Goal: Information Seeking & Learning: Learn about a topic

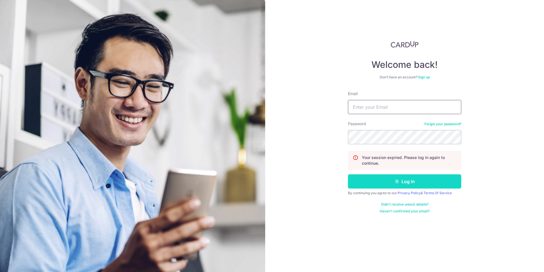
type input "[EMAIL_ADDRESS][DOMAIN_NAME]"
drag, startPoint x: 401, startPoint y: 184, endPoint x: 311, endPoint y: 177, distance: 90.4
click at [401, 184] on button "Log in" at bounding box center [404, 181] width 113 height 14
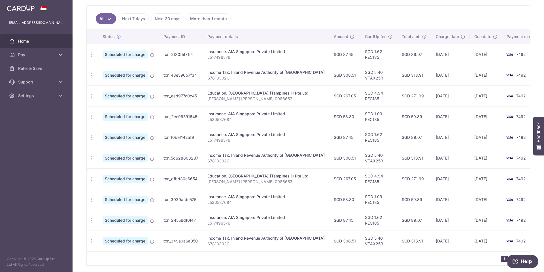
scroll to position [83, 0]
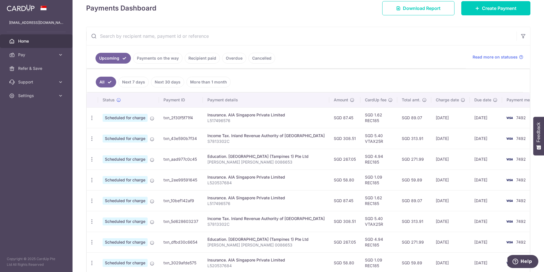
click at [160, 51] on ul "Upcoming Payments on the way Recipient paid Overdue Cancelled" at bounding box center [276, 56] width 380 height 23
click at [161, 62] on link "Payments on the way" at bounding box center [157, 58] width 49 height 11
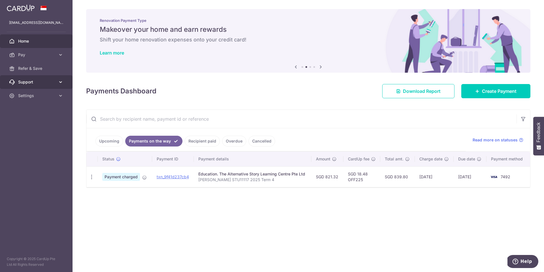
click at [21, 84] on span "Support" at bounding box center [36, 82] width 37 height 6
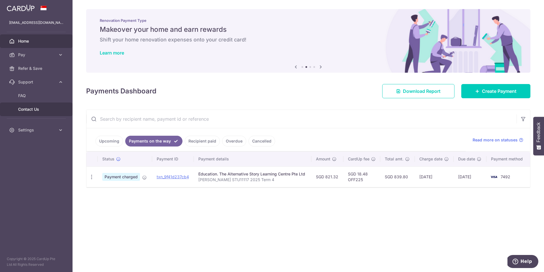
click at [24, 112] on link "Contact Us" at bounding box center [36, 109] width 73 height 14
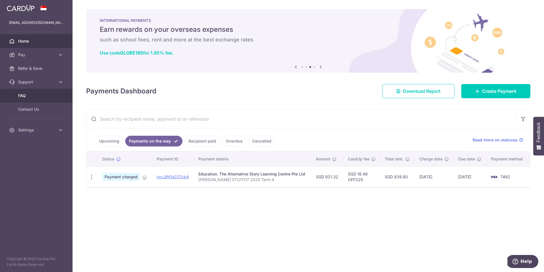
click at [26, 94] on span "FAQ" at bounding box center [36, 96] width 37 height 6
click at [235, 143] on link "Overdue" at bounding box center [234, 141] width 24 height 11
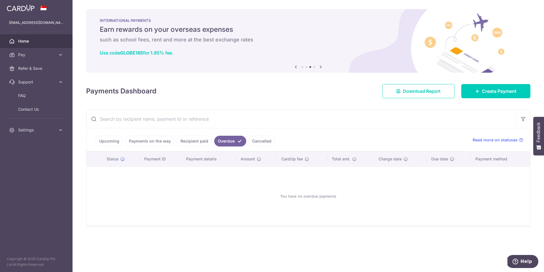
click at [262, 139] on link "Cancelled" at bounding box center [262, 141] width 27 height 11
